Goal: Information Seeking & Learning: Check status

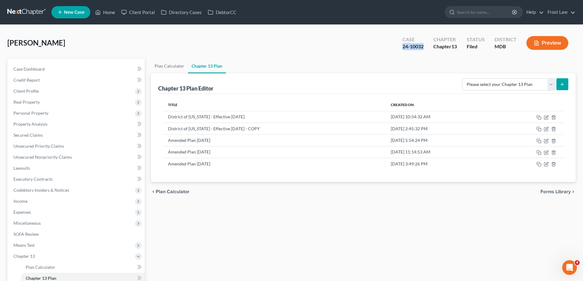
drag, startPoint x: 425, startPoint y: 46, endPoint x: 403, endPoint y: 46, distance: 22.7
click at [403, 46] on div "Case 24-10032" at bounding box center [413, 44] width 31 height 18
copy div "24-10032"
drag, startPoint x: 276, startPoint y: 281, endPoint x: 540, endPoint y: 261, distance: 264.6
click at [276, 281] on div "Plan Calculator Chapter 13 Plan Chapter 13 Plan Editor Please select your Chapt…" at bounding box center [363, 197] width 431 height 276
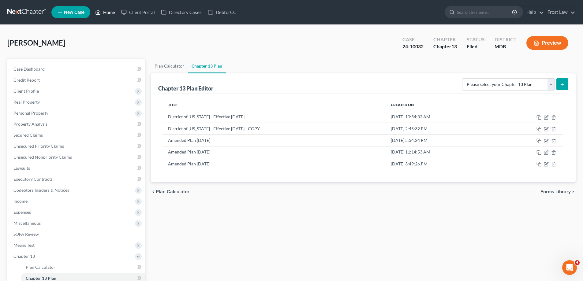
click at [100, 13] on icon at bounding box center [98, 12] width 4 height 5
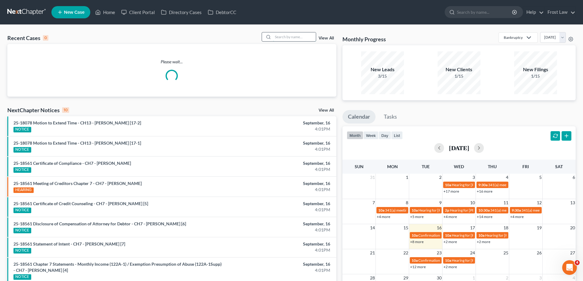
click at [300, 36] on input "search" at bounding box center [294, 36] width 43 height 9
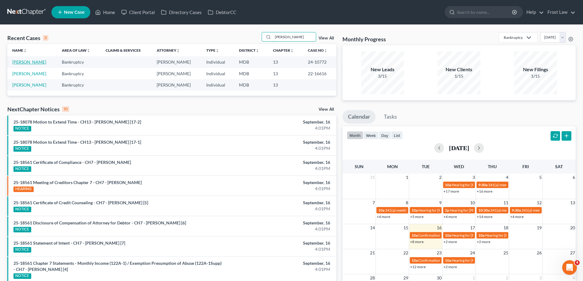
type input "[PERSON_NAME]"
click at [28, 63] on link "[PERSON_NAME]" at bounding box center [29, 61] width 34 height 5
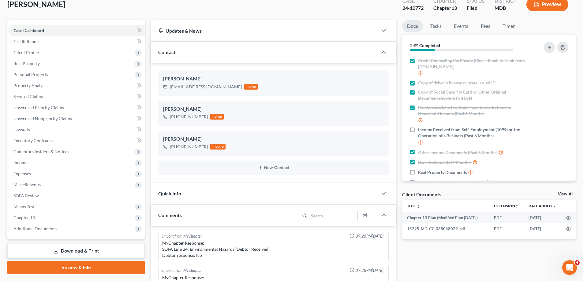
scroll to position [122, 0]
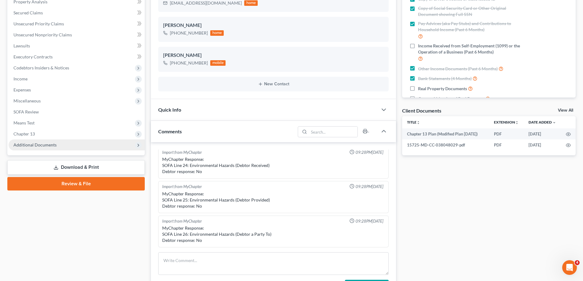
click at [49, 142] on span "Additional Documents" at bounding box center [34, 144] width 43 height 5
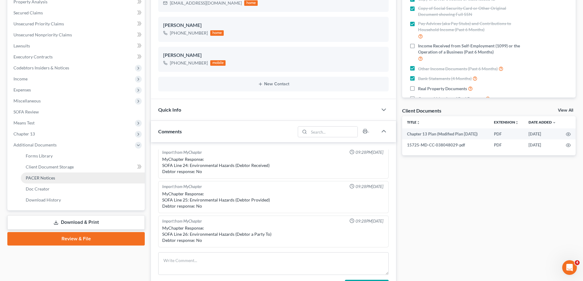
click at [59, 175] on link "PACER Notices" at bounding box center [83, 178] width 124 height 11
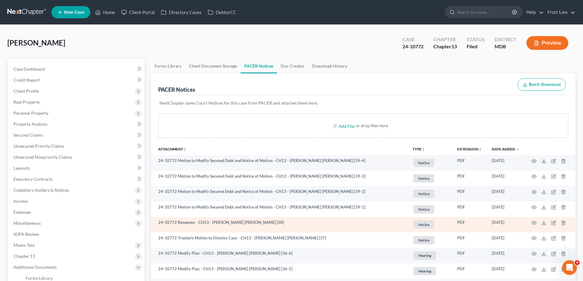
scroll to position [122, 0]
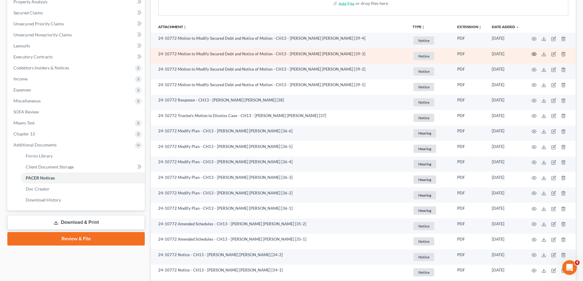
click at [534, 53] on icon "button" at bounding box center [534, 54] width 5 height 5
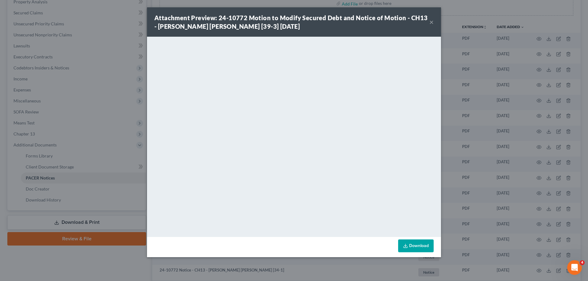
click at [433, 22] on button "×" at bounding box center [431, 21] width 4 height 7
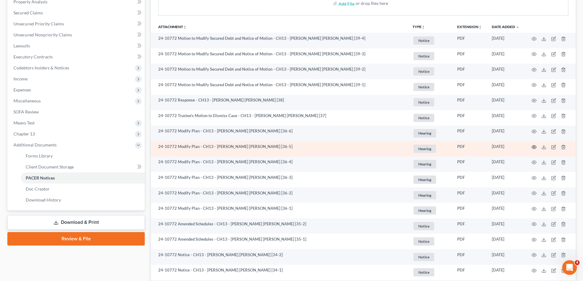
click at [534, 147] on icon "button" at bounding box center [534, 147] width 5 height 5
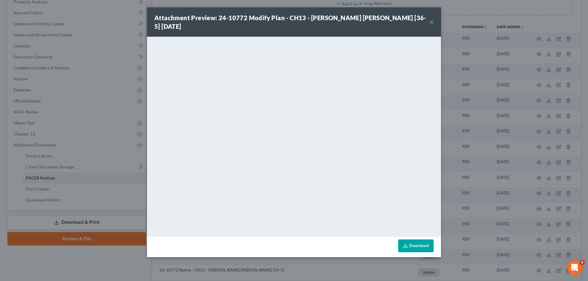
drag, startPoint x: 433, startPoint y: 15, endPoint x: 537, endPoint y: 144, distance: 165.2
click at [433, 18] on button "×" at bounding box center [431, 21] width 4 height 7
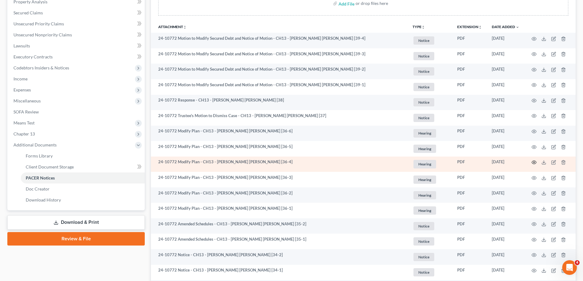
click at [535, 162] on icon "button" at bounding box center [534, 162] width 5 height 5
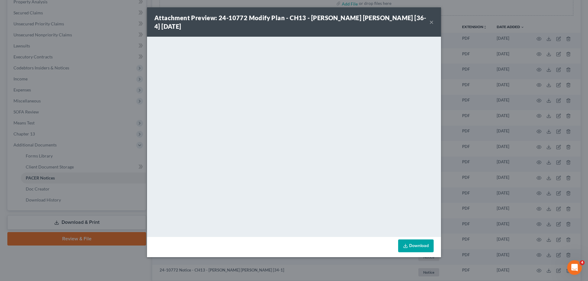
click at [431, 18] on button "×" at bounding box center [431, 21] width 4 height 7
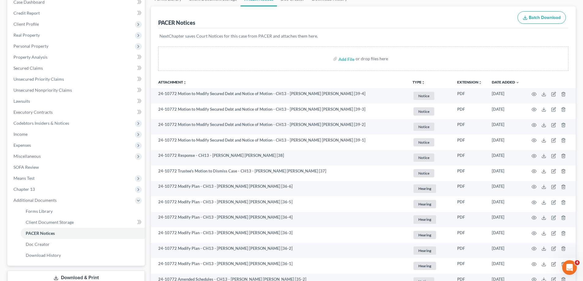
scroll to position [0, 0]
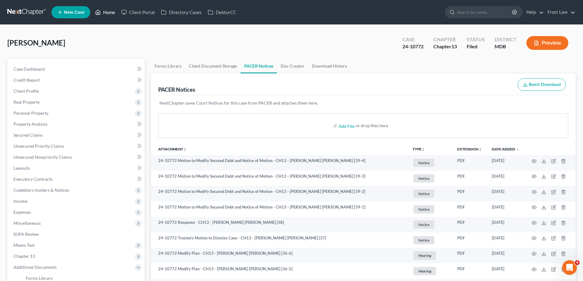
drag, startPoint x: 109, startPoint y: 12, endPoint x: 280, endPoint y: 75, distance: 183.2
click at [109, 11] on link "Home" at bounding box center [105, 12] width 26 height 11
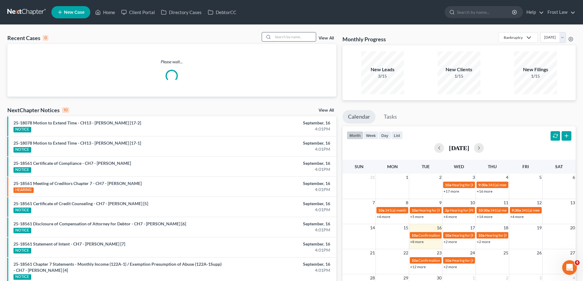
click at [280, 38] on input "search" at bounding box center [294, 36] width 43 height 9
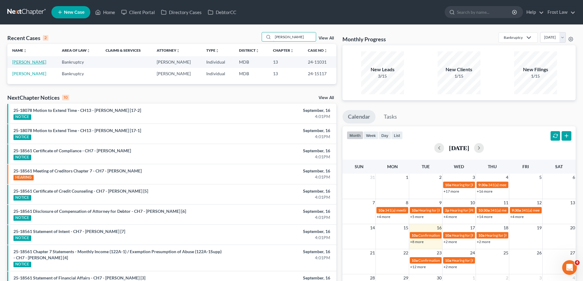
type input "[PERSON_NAME]"
click at [28, 62] on link "[PERSON_NAME]" at bounding box center [29, 61] width 34 height 5
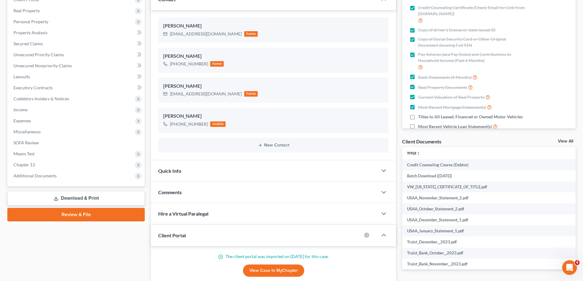
scroll to position [122, 0]
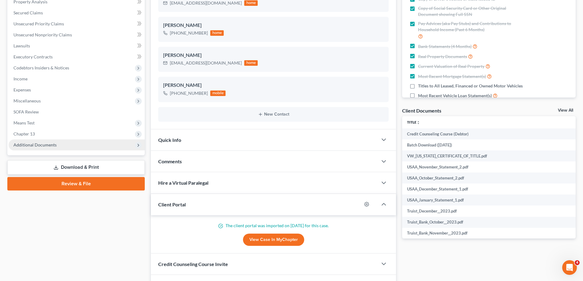
click at [66, 143] on span "Additional Documents" at bounding box center [77, 145] width 136 height 11
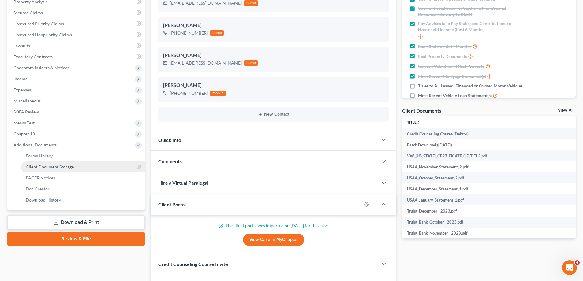
click at [63, 167] on span "Client Document Storage" at bounding box center [50, 166] width 48 height 5
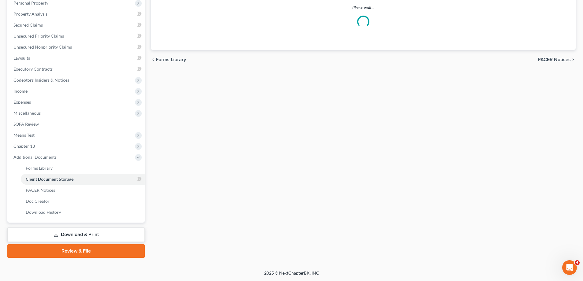
scroll to position [110, 0]
select select "14"
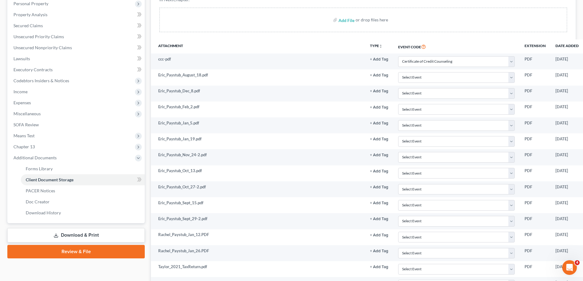
scroll to position [0, 0]
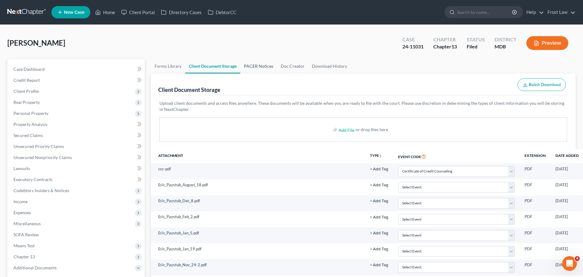
click at [253, 65] on link "PACER Notices" at bounding box center [258, 66] width 37 height 15
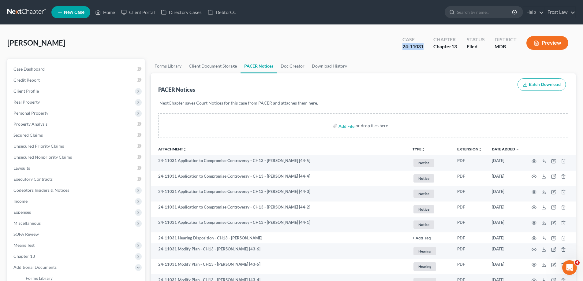
drag, startPoint x: 424, startPoint y: 48, endPoint x: 397, endPoint y: 51, distance: 27.8
click at [397, 51] on div "Case 24-11031 Chapter Chapter 13 Status Filed District MDB Preview" at bounding box center [485, 43] width 181 height 22
copy div "24-11031"
click at [101, 12] on link "Home" at bounding box center [105, 12] width 26 height 11
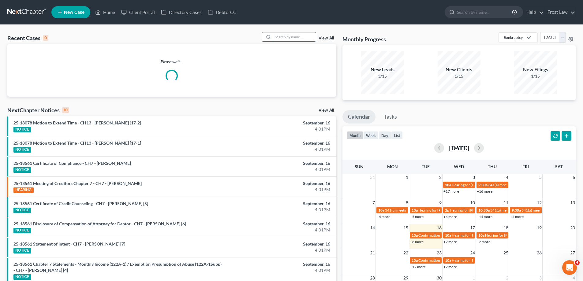
click at [291, 35] on input "search" at bounding box center [294, 36] width 43 height 9
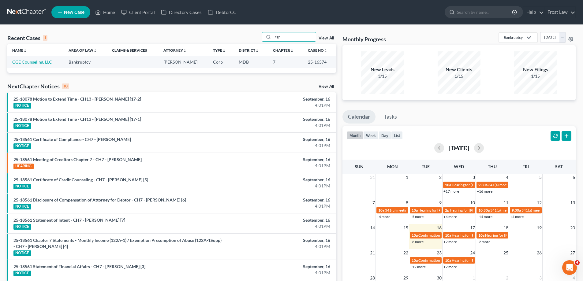
type input "cge"
drag, startPoint x: 326, startPoint y: 62, endPoint x: 306, endPoint y: 62, distance: 20.2
click at [306, 62] on td "25-16574" at bounding box center [319, 61] width 33 height 11
copy td "25-16574"
